Goal: Browse casually: Explore the website without a specific task or goal

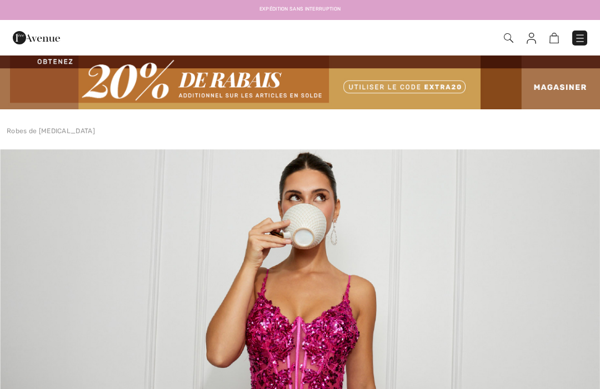
checkbox input "true"
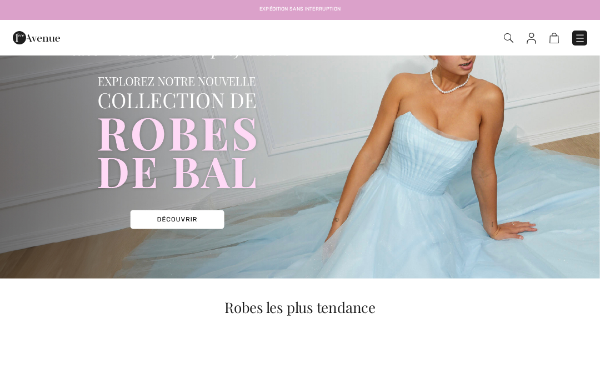
scroll to position [118, 0]
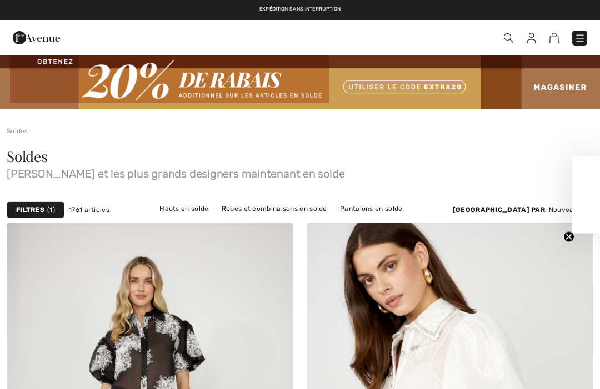
checkbox input "true"
